Goal: Task Accomplishment & Management: Complete application form

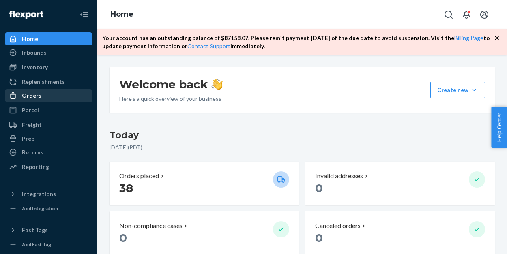
click at [31, 97] on div "Orders" at bounding box center [31, 96] width 19 height 8
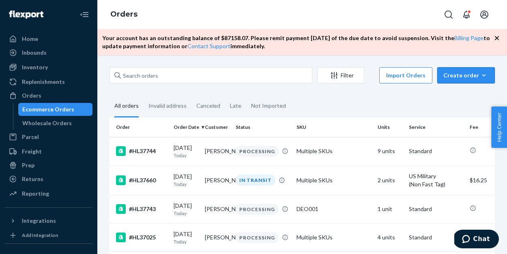
click at [468, 75] on div "Create order" at bounding box center [465, 75] width 45 height 8
click at [462, 96] on span "Ecommerce order" at bounding box center [471, 95] width 50 height 6
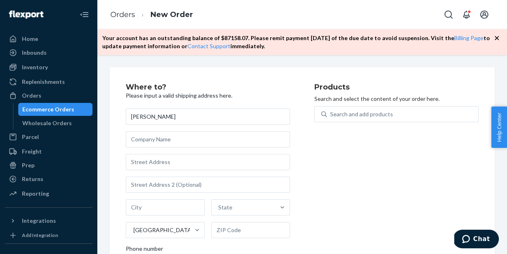
type input "[PERSON_NAME]"
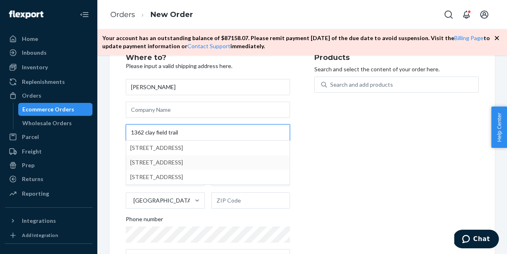
scroll to position [31, 0]
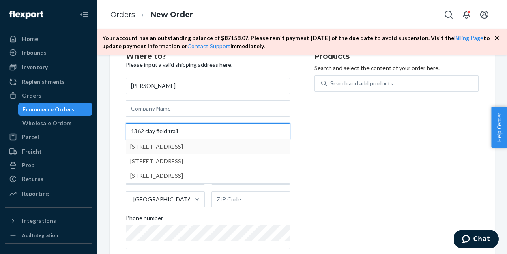
type input "1362 clay field trail"
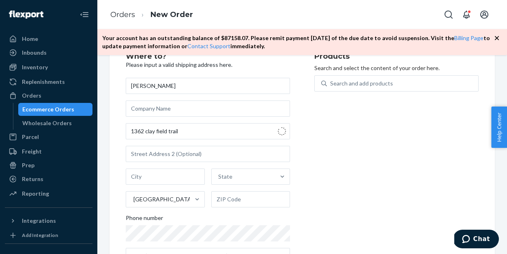
type input "[GEOGRAPHIC_DATA]"
type input "29472"
type input "[STREET_ADDRESS]"
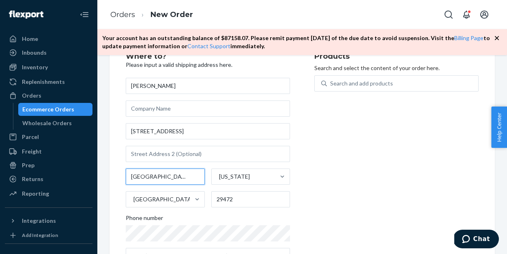
type input "[GEOGRAPHIC_DATA]"
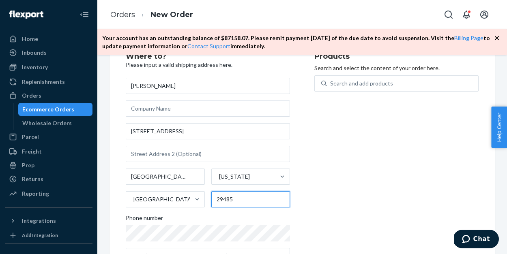
type input "29485"
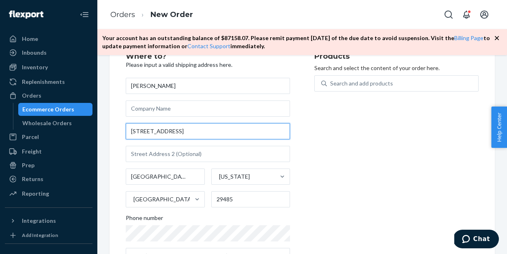
click at [224, 127] on input "[STREET_ADDRESS]" at bounding box center [208, 131] width 164 height 16
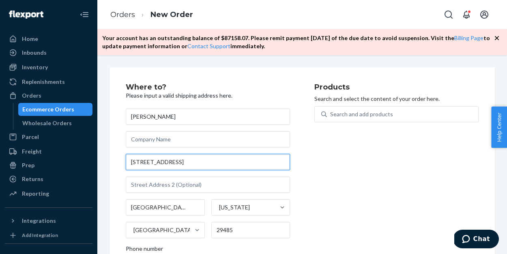
scroll to position [0, 0]
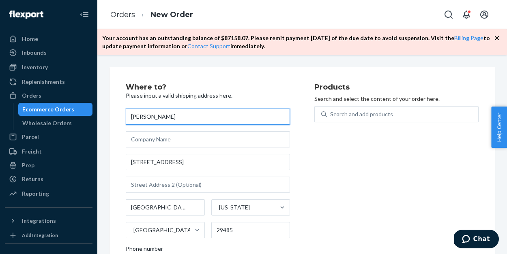
click at [183, 122] on input "[PERSON_NAME]" at bounding box center [208, 117] width 164 height 16
type input "[PERSON_NAME]"
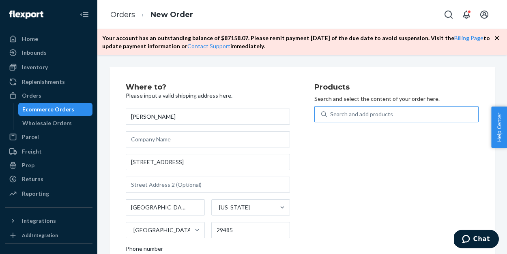
click at [353, 113] on div "Search and add products" at bounding box center [361, 114] width 63 height 8
click at [331, 113] on input "Search and add products" at bounding box center [330, 114] width 1 height 8
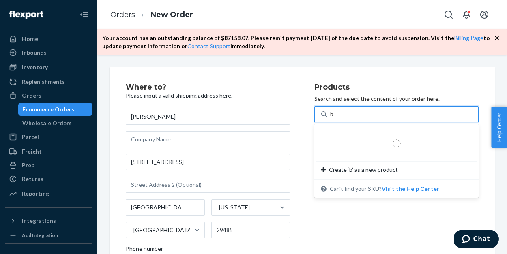
type input "b"
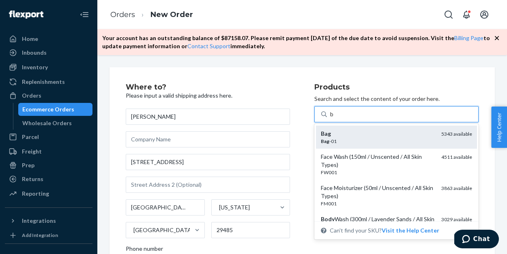
click at [377, 131] on div "Bag" at bounding box center [378, 134] width 114 height 8
click at [334, 118] on input "b" at bounding box center [332, 114] width 4 height 8
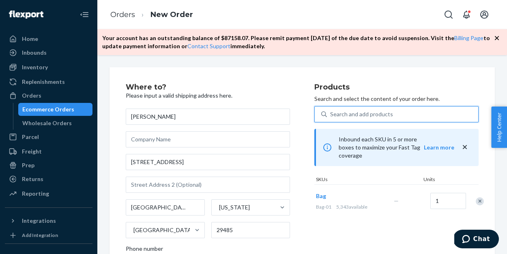
click at [367, 115] on div "Search and add products" at bounding box center [361, 114] width 63 height 8
click at [331, 115] on input "0 results available. Use Up and Down to choose options, press Enter to select t…" at bounding box center [330, 114] width 1 height 8
type input "b"
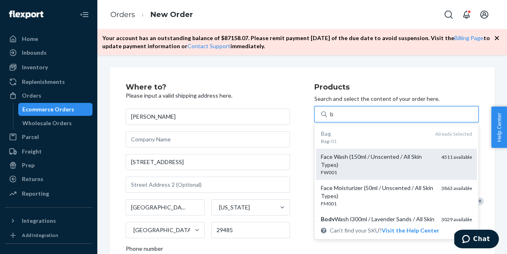
click at [350, 162] on div "Face Wash (150ml / Unscented / All Skin Types)" at bounding box center [378, 161] width 114 height 16
click at [334, 118] on input "b" at bounding box center [332, 114] width 4 height 8
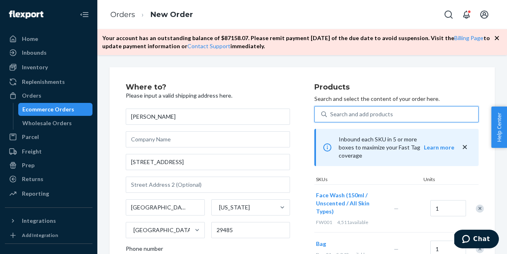
click at [348, 117] on div "Search and add products" at bounding box center [361, 114] width 63 height 8
click at [331, 117] on input "0 results available. Use Up and Down to choose options, press Enter to select t…" at bounding box center [330, 114] width 1 height 8
type input "b"
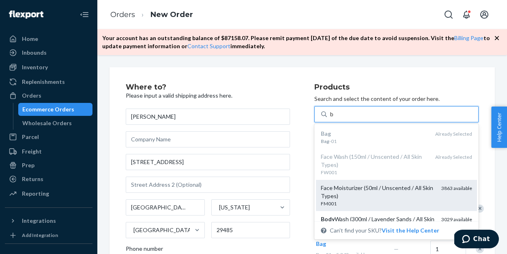
click at [343, 201] on div "FM001" at bounding box center [378, 203] width 114 height 7
click at [334, 118] on input "b" at bounding box center [332, 114] width 4 height 8
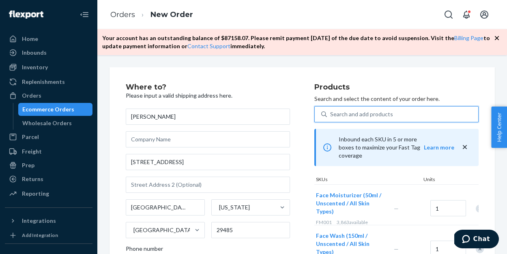
click at [343, 112] on div "Search and add products" at bounding box center [361, 114] width 63 height 8
click at [331, 112] on input "0 results available. Select is focused ,type to refine list, press Down to open…" at bounding box center [330, 114] width 1 height 8
type input "b"
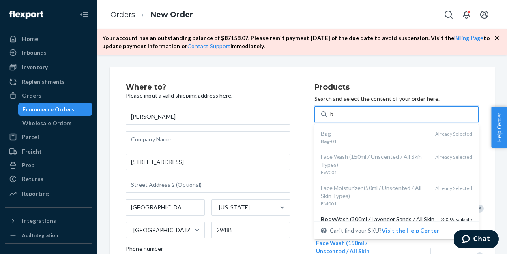
scroll to position [24, 0]
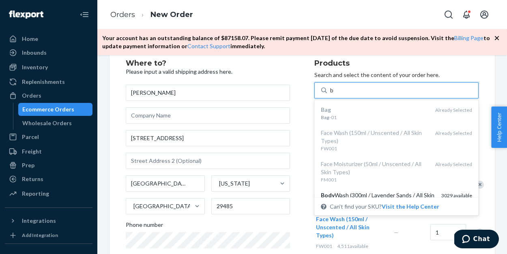
click at [349, 191] on div "Body Wash (300ml / Lavender Sands / All Skin Types)" at bounding box center [378, 199] width 114 height 16
click at [334, 94] on input "b" at bounding box center [332, 90] width 4 height 8
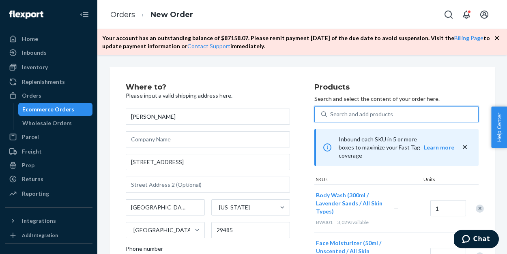
scroll to position [0, 0]
click at [350, 114] on div "Search and add products" at bounding box center [361, 114] width 63 height 8
click at [331, 114] on input "0 results available. Use Up and Down to choose options, press Enter to select t…" at bounding box center [330, 114] width 1 height 8
type input "b"
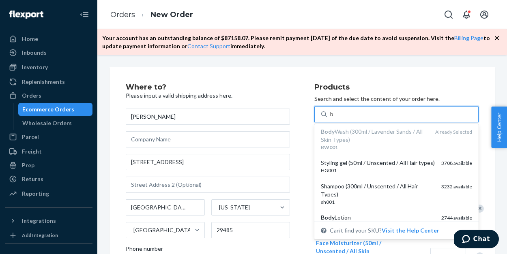
scroll to position [88, 0]
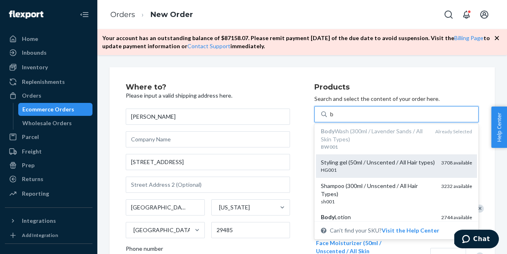
click at [354, 169] on div "HG001" at bounding box center [378, 170] width 114 height 7
click at [334, 118] on input "b" at bounding box center [332, 114] width 4 height 8
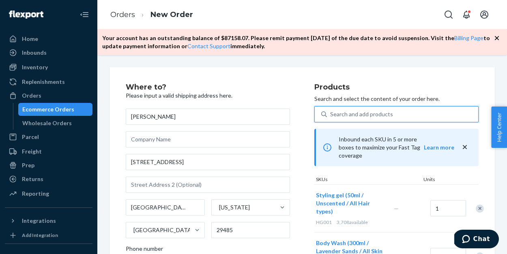
click at [353, 114] on div "Search and add products" at bounding box center [361, 114] width 63 height 8
click at [331, 114] on input "0 results available. Select is focused ,type to refine list, press Down to open…" at bounding box center [330, 114] width 1 height 8
type input "b"
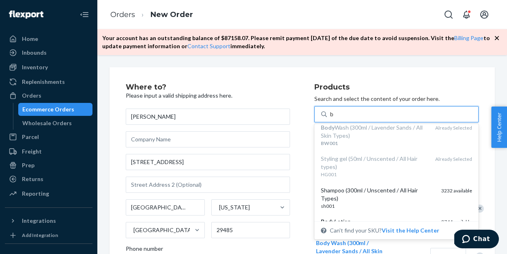
scroll to position [109, 0]
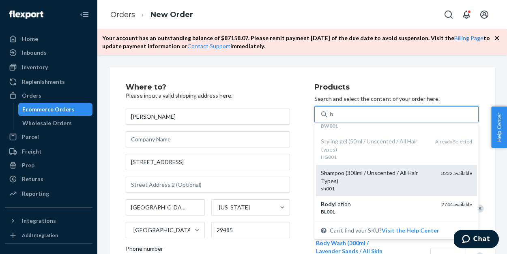
click at [359, 185] on div "sh001" at bounding box center [378, 188] width 114 height 7
click at [334, 118] on input "b" at bounding box center [332, 114] width 4 height 8
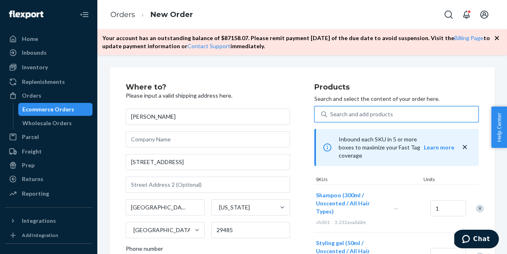
click at [350, 113] on div "Search and add products" at bounding box center [361, 114] width 63 height 8
click at [331, 113] on input "0 results available. Select is focused ,type to refine list, press Down to open…" at bounding box center [330, 114] width 1 height 8
type input "b"
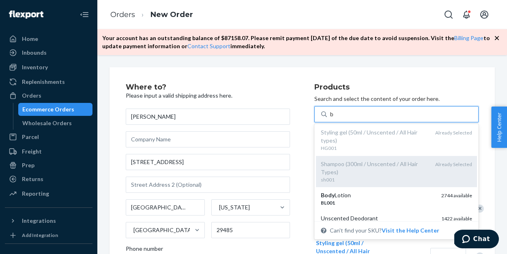
scroll to position [146, 0]
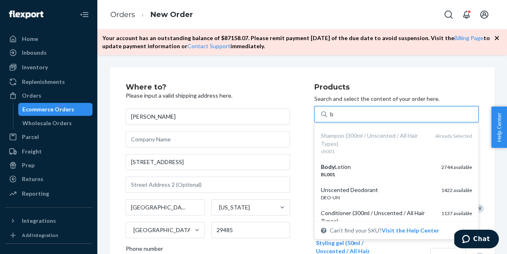
drag, startPoint x: 346, startPoint y: 168, endPoint x: 349, endPoint y: 121, distance: 47.1
click at [346, 168] on div "Body Lotion" at bounding box center [378, 167] width 114 height 8
click at [334, 118] on input "b" at bounding box center [332, 114] width 4 height 8
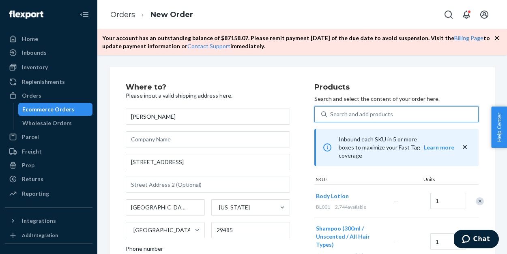
click at [349, 115] on div "Search and add products" at bounding box center [361, 114] width 63 height 8
click at [331, 115] on input "0 results available. Select is focused ,type to refine list, press Down to open…" at bounding box center [330, 114] width 1 height 8
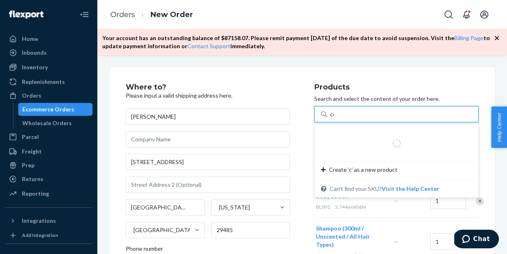
type input "con"
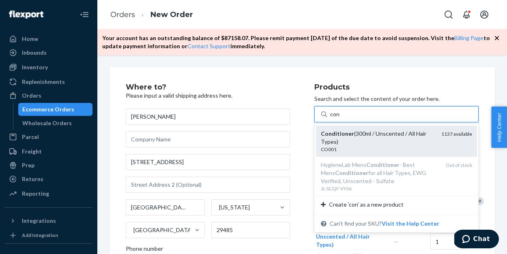
click at [349, 135] on em "Conditioner" at bounding box center [337, 133] width 33 height 7
click at [340, 118] on input "con" at bounding box center [335, 114] width 10 height 8
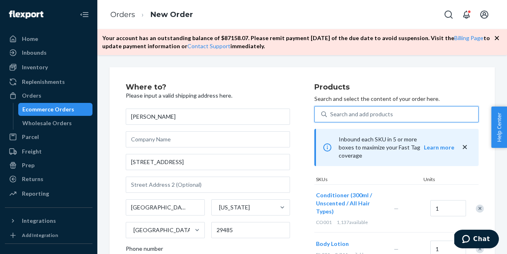
click at [344, 114] on div "Search and add products" at bounding box center [361, 114] width 63 height 8
click at [331, 114] on input "0 results available. Select is focused ,type to refine list, press Down to open…" at bounding box center [330, 114] width 1 height 8
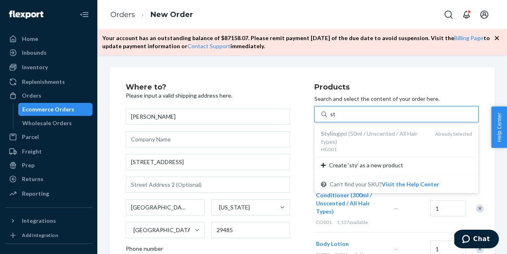
type input "s"
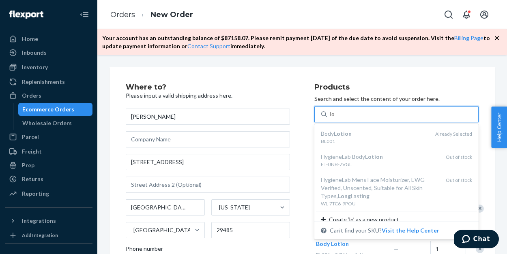
type input "l"
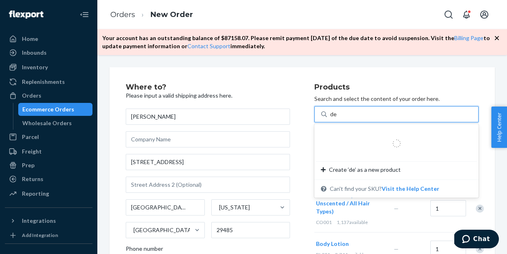
type input "deo"
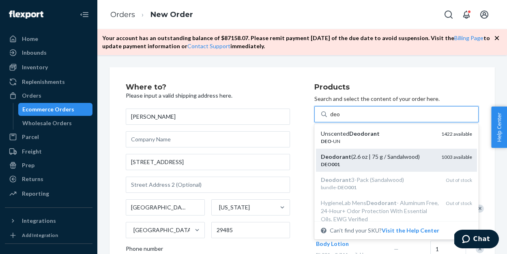
click at [350, 160] on div "Deodorant (2.6 oz | 75 g / Sandalwood)" at bounding box center [378, 157] width 114 height 8
click at [340, 118] on input "deo" at bounding box center [335, 114] width 10 height 8
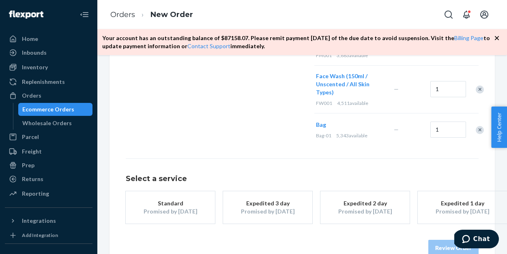
scroll to position [436, 0]
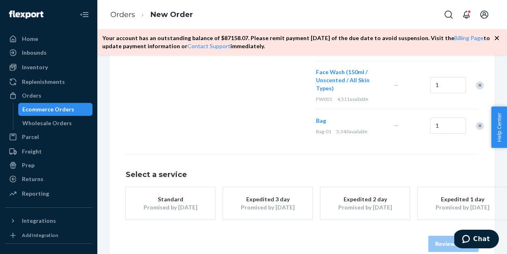
drag, startPoint x: 156, startPoint y: 218, endPoint x: 156, endPoint y: 212, distance: 6.1
click at [156, 218] on div "Select a service Standard Promised by [DATE] Expedited 3 day Promised by [DATE]…" at bounding box center [302, 203] width 353 height 98
click at [156, 204] on div "Promised by [DATE]" at bounding box center [170, 208] width 65 height 8
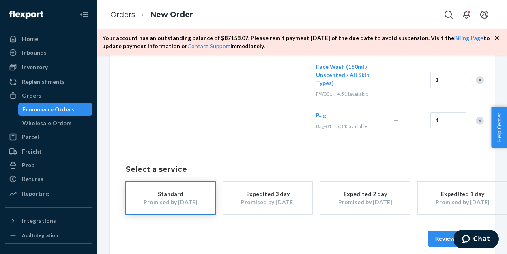
scroll to position [441, 0]
click at [439, 231] on button "Review Order" at bounding box center [453, 239] width 50 height 16
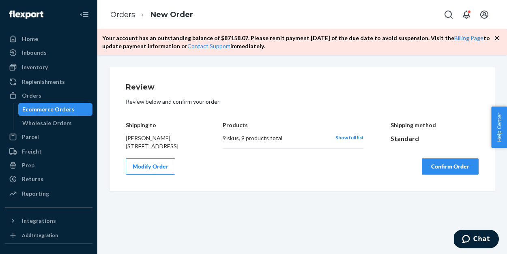
scroll to position [0, 0]
click at [432, 175] on button "Confirm Order" at bounding box center [450, 167] width 57 height 16
